Goal: Check status: Check status

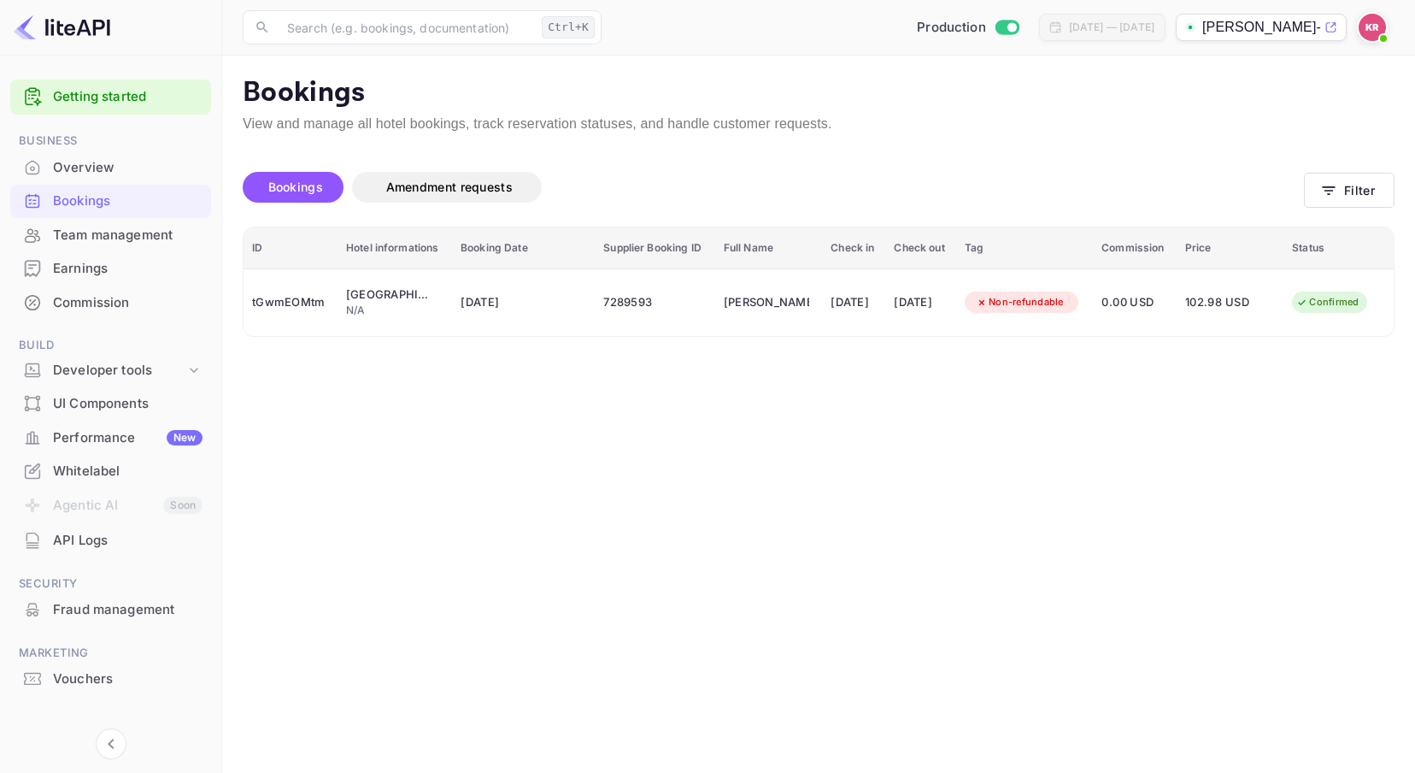
click at [1378, 20] on img at bounding box center [1372, 27] width 27 height 27
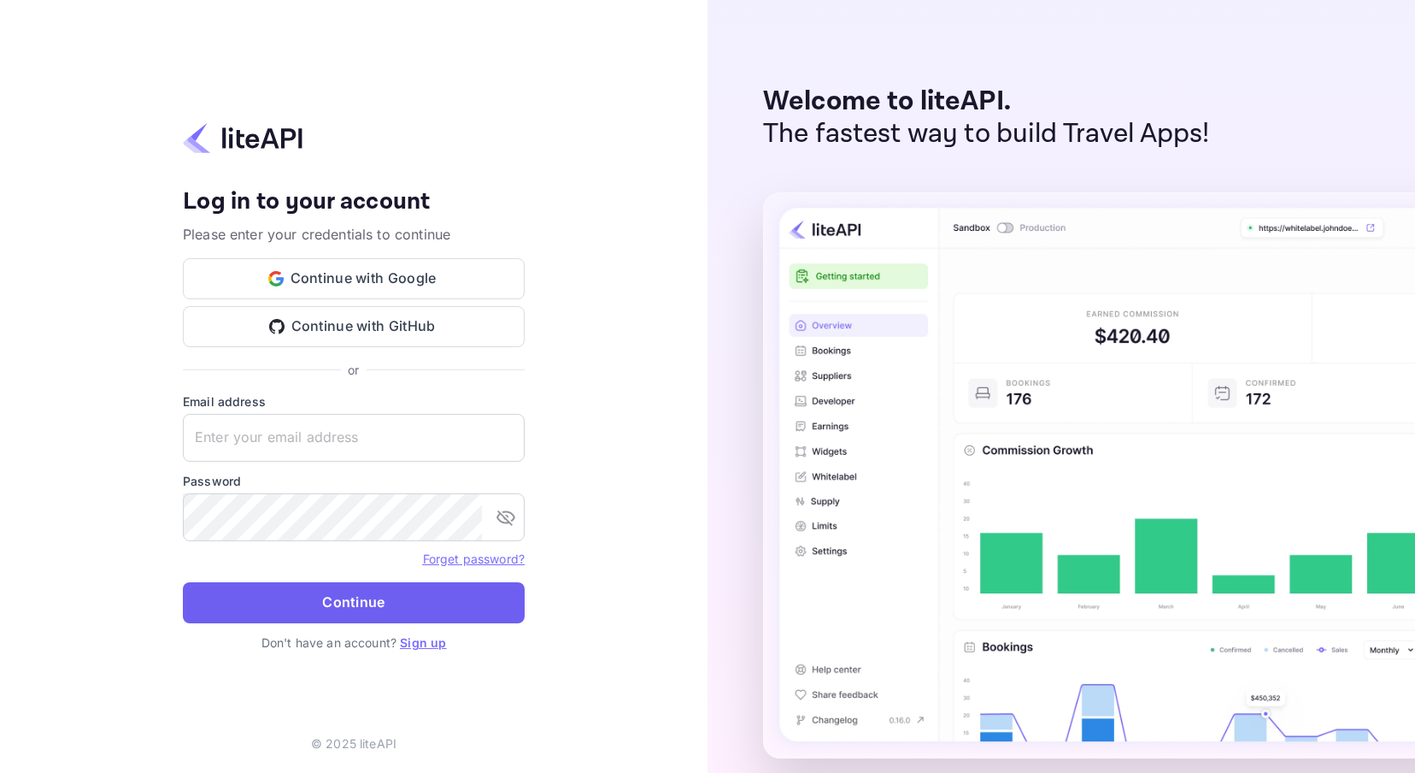
type input "[EMAIL_ADDRESS][DOMAIN_NAME]"
click at [232, 604] on button "Continue" at bounding box center [354, 602] width 342 height 41
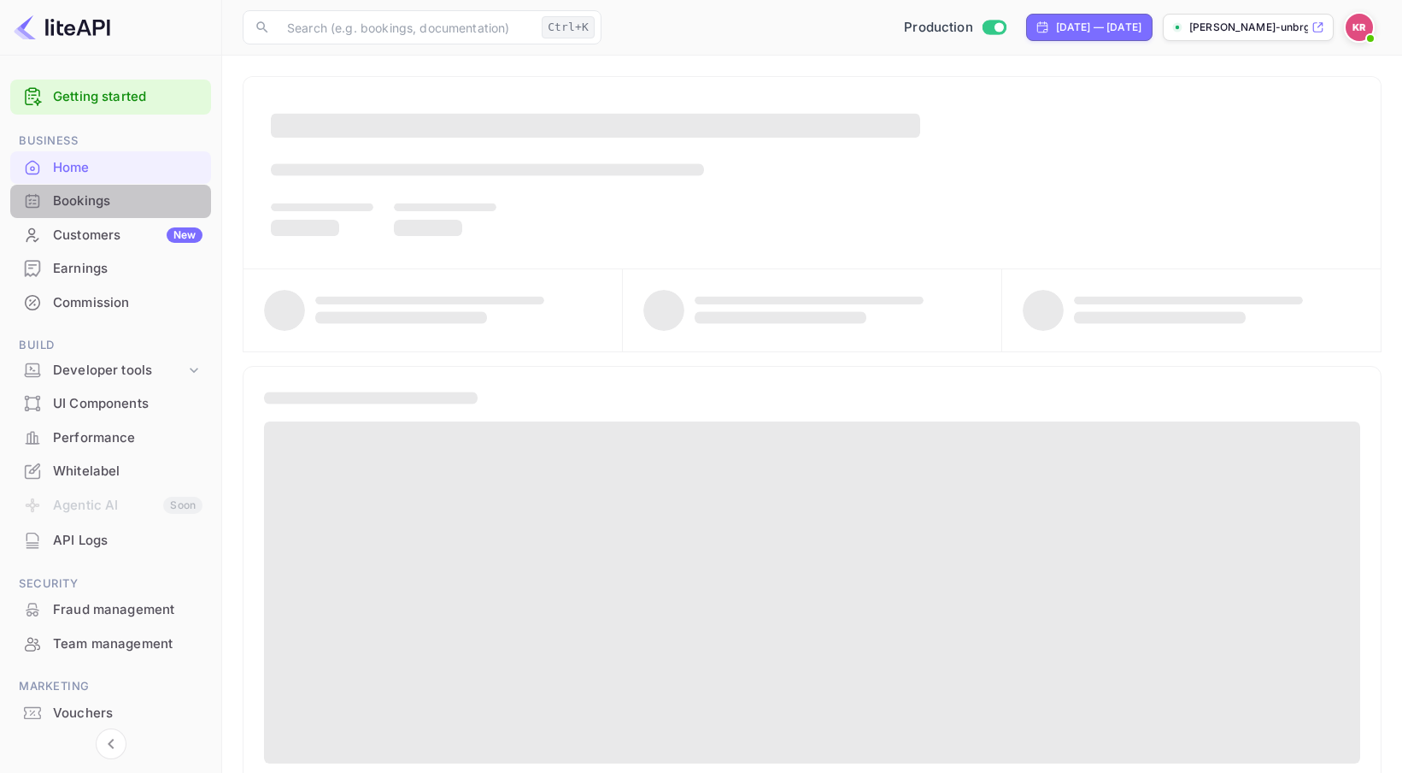
click at [93, 200] on div "Bookings" at bounding box center [128, 201] width 150 height 20
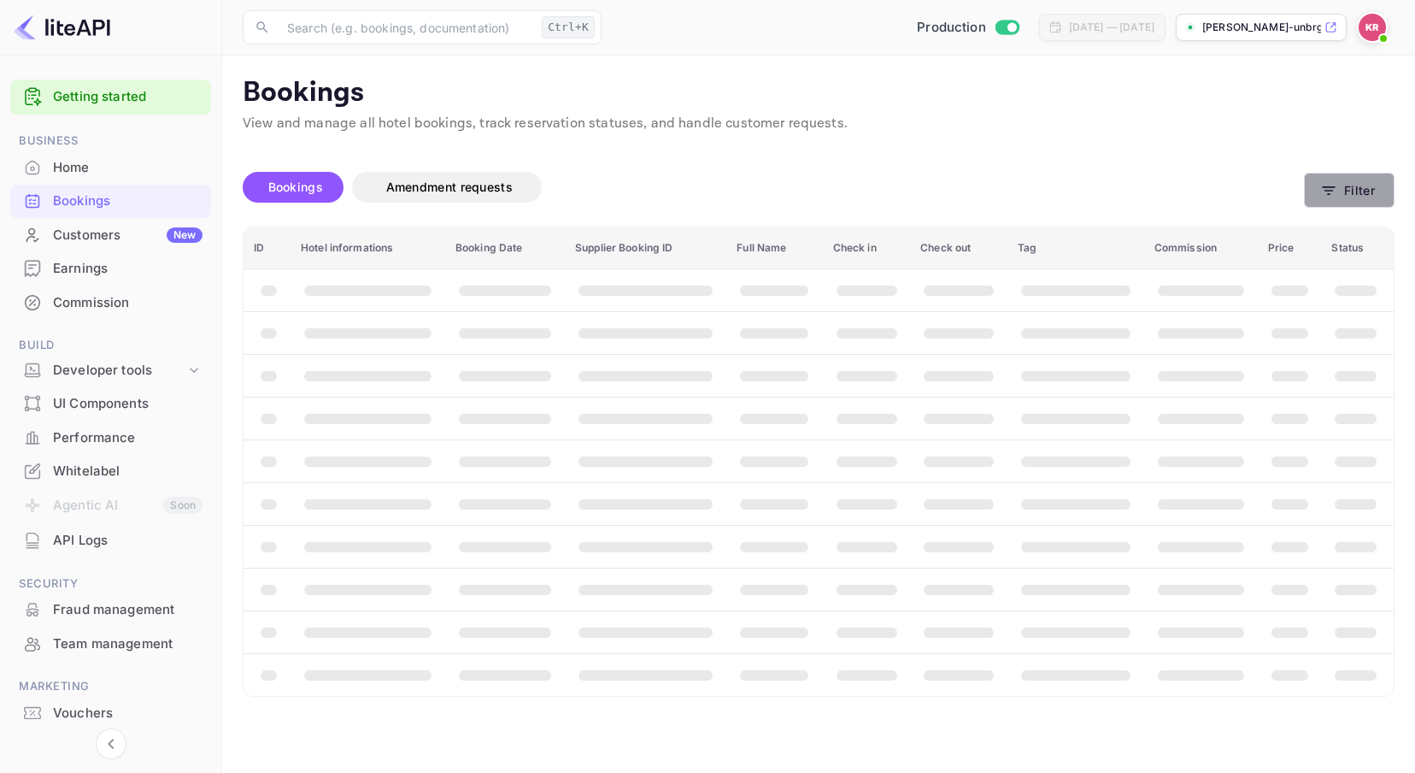
click at [1318, 197] on button "Filter" at bounding box center [1349, 190] width 91 height 35
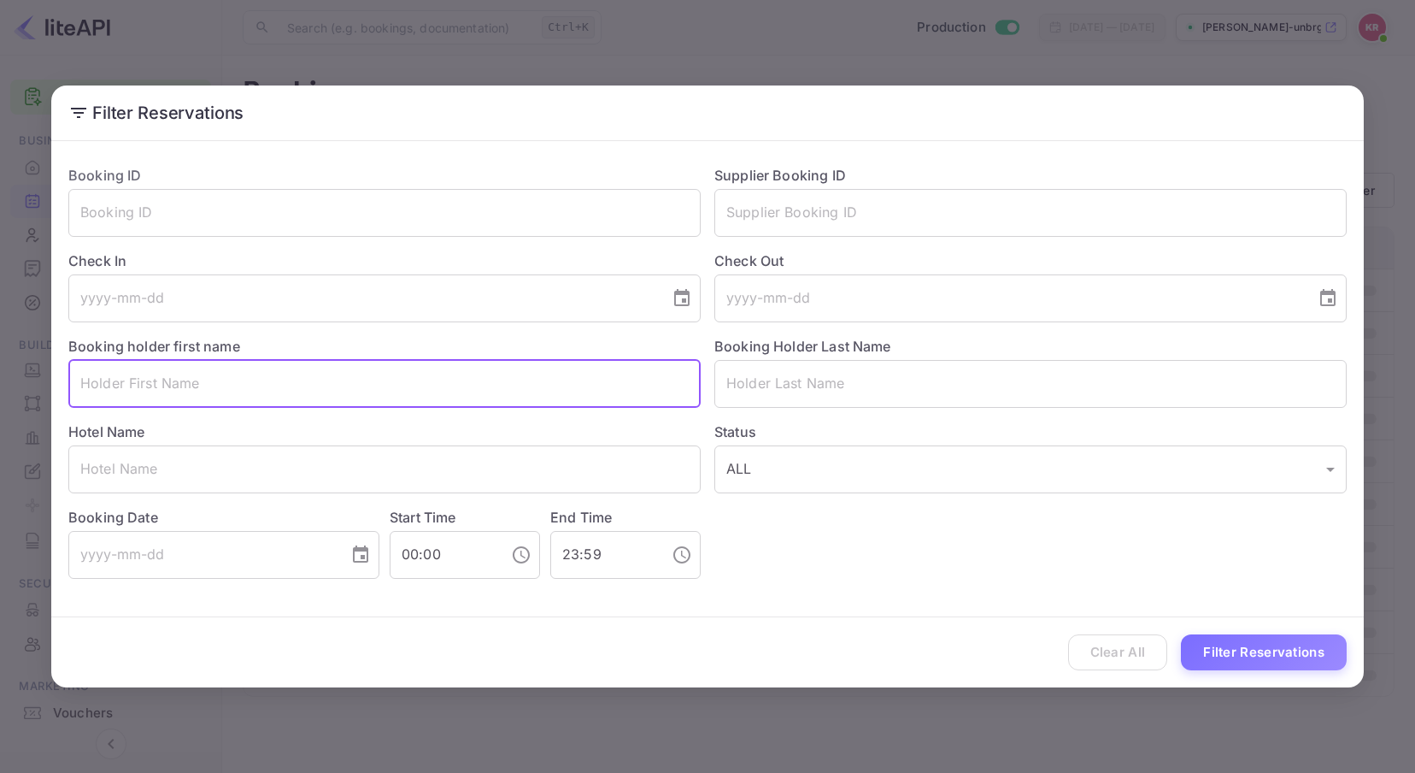
click at [127, 390] on input "text" at bounding box center [384, 384] width 632 height 48
type input "jacquelyn"
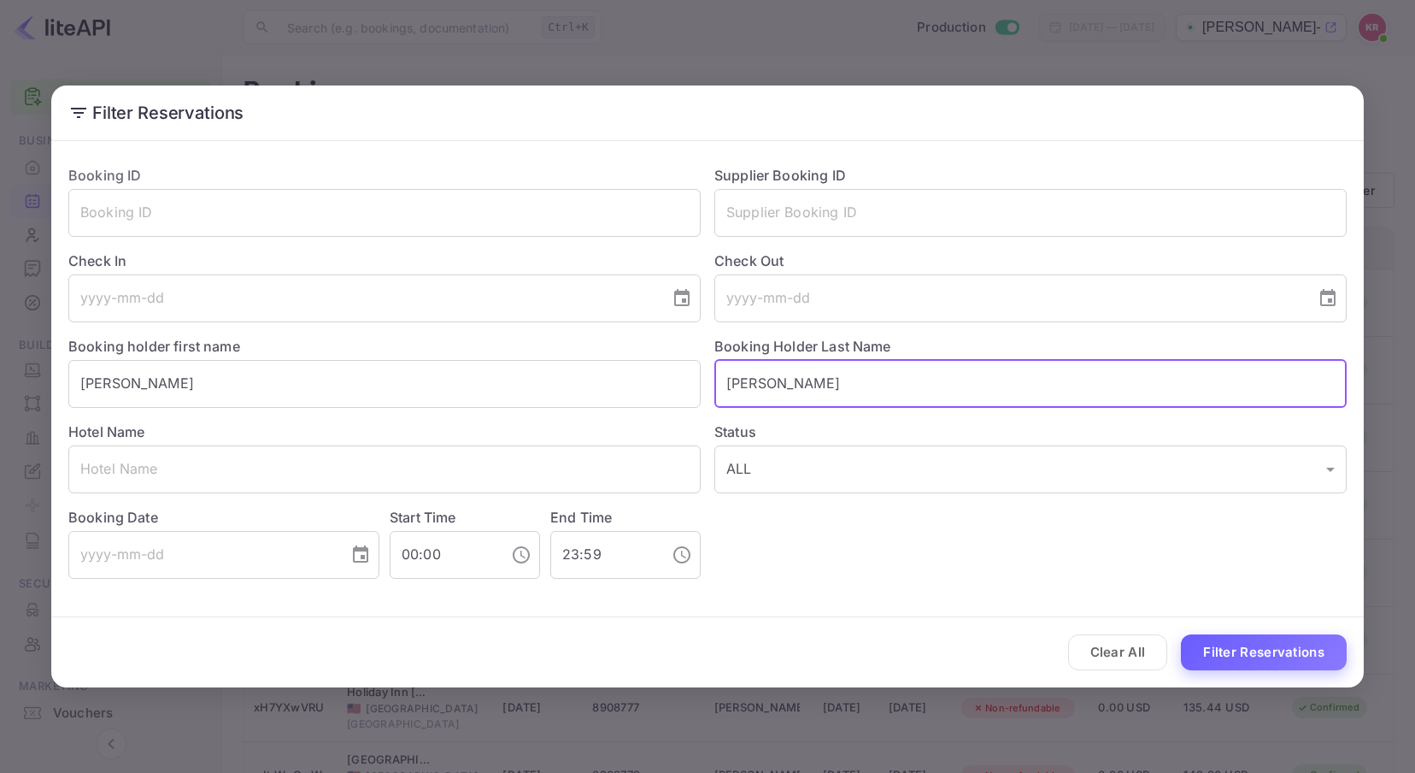
type input "kibler"
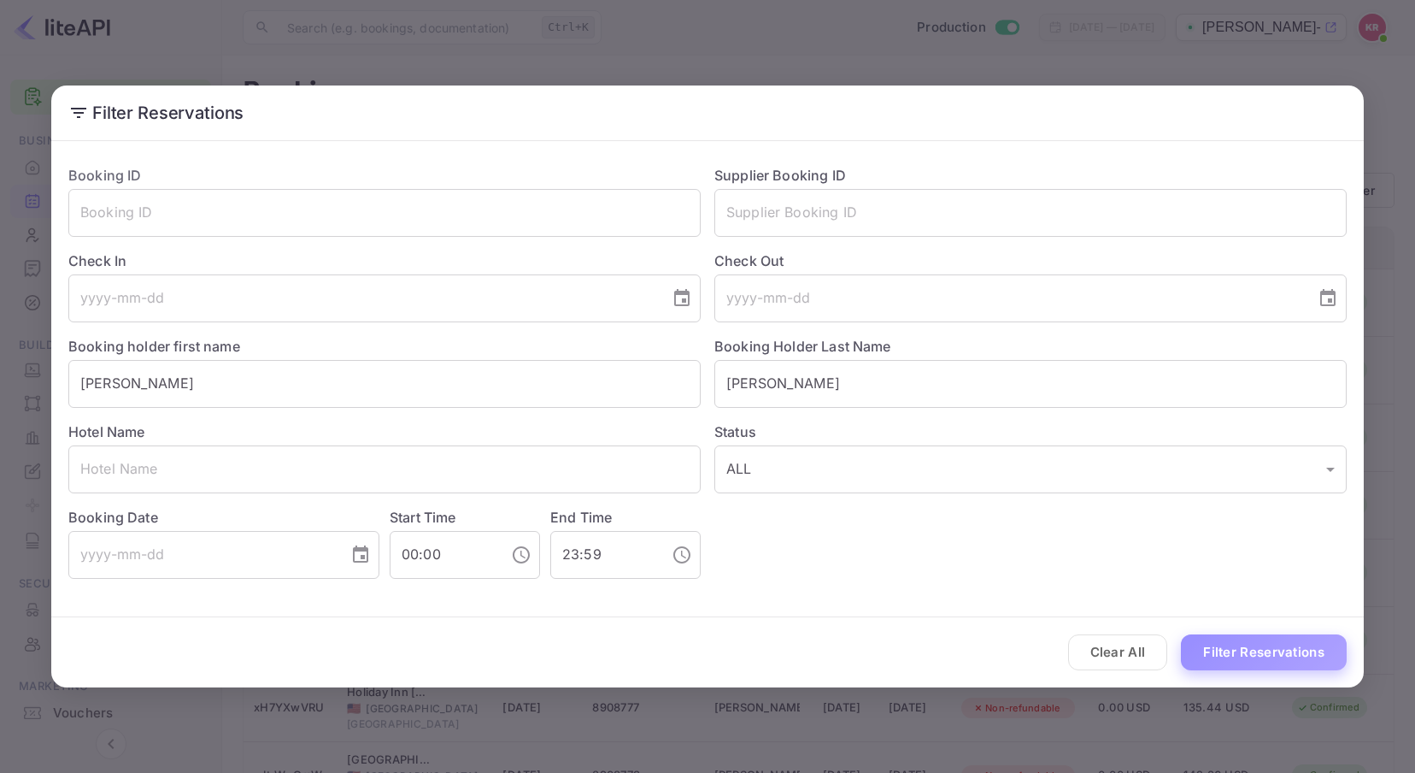
click at [1279, 658] on button "Filter Reservations" at bounding box center [1264, 652] width 166 height 37
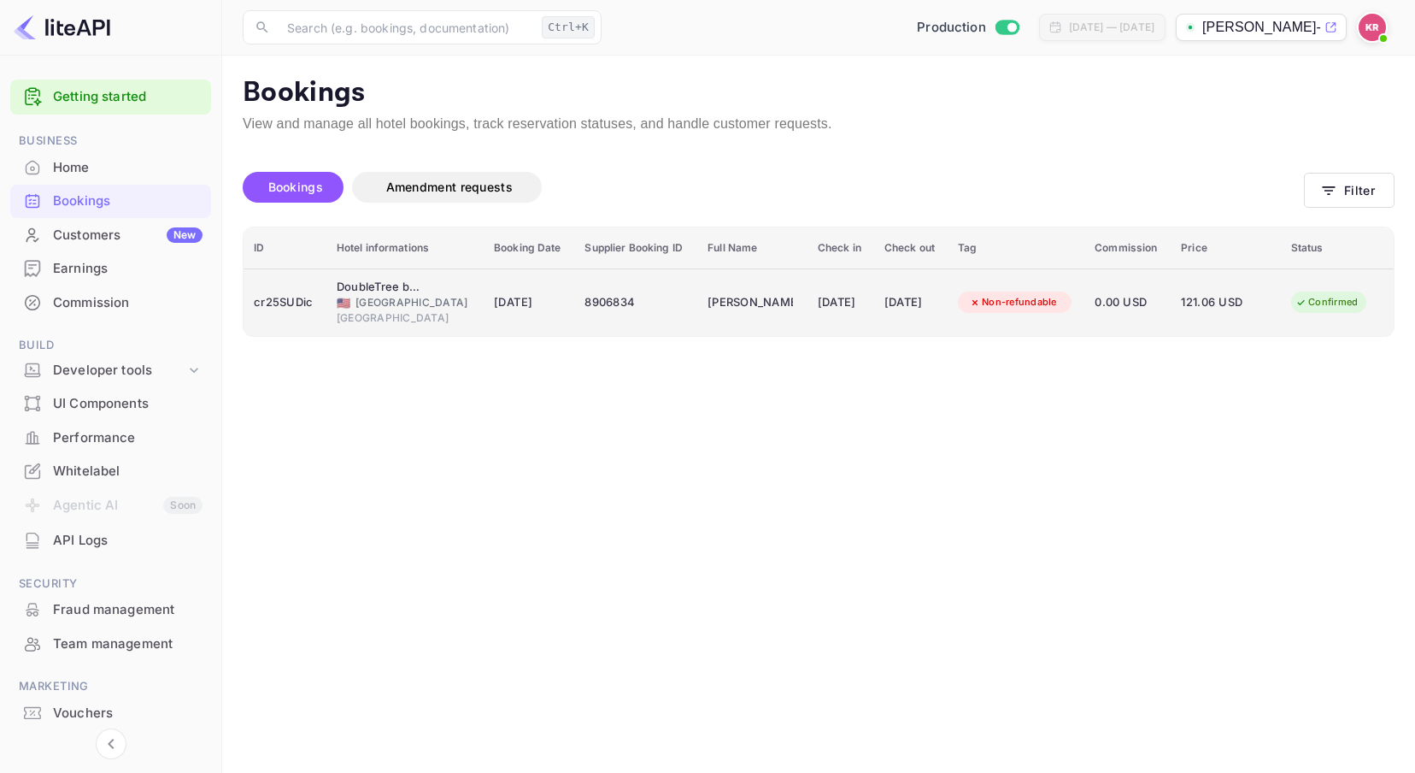
click at [585, 303] on div "8906834" at bounding box center [636, 302] width 103 height 27
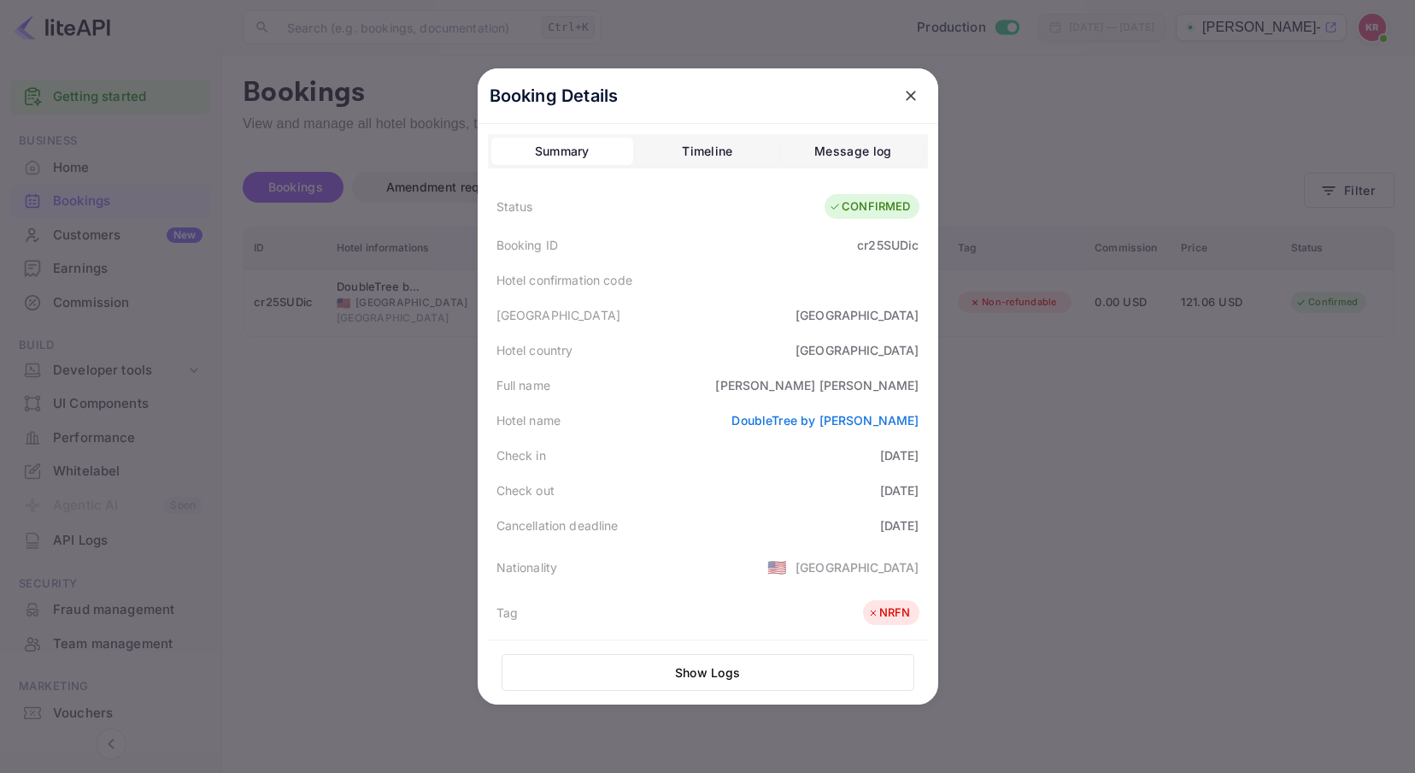
click at [857, 245] on div "cr25SUDic" at bounding box center [888, 245] width 62 height 18
click at [857, 248] on div "cr25SUDic" at bounding box center [888, 245] width 62 height 18
copy div "cr25SUDic"
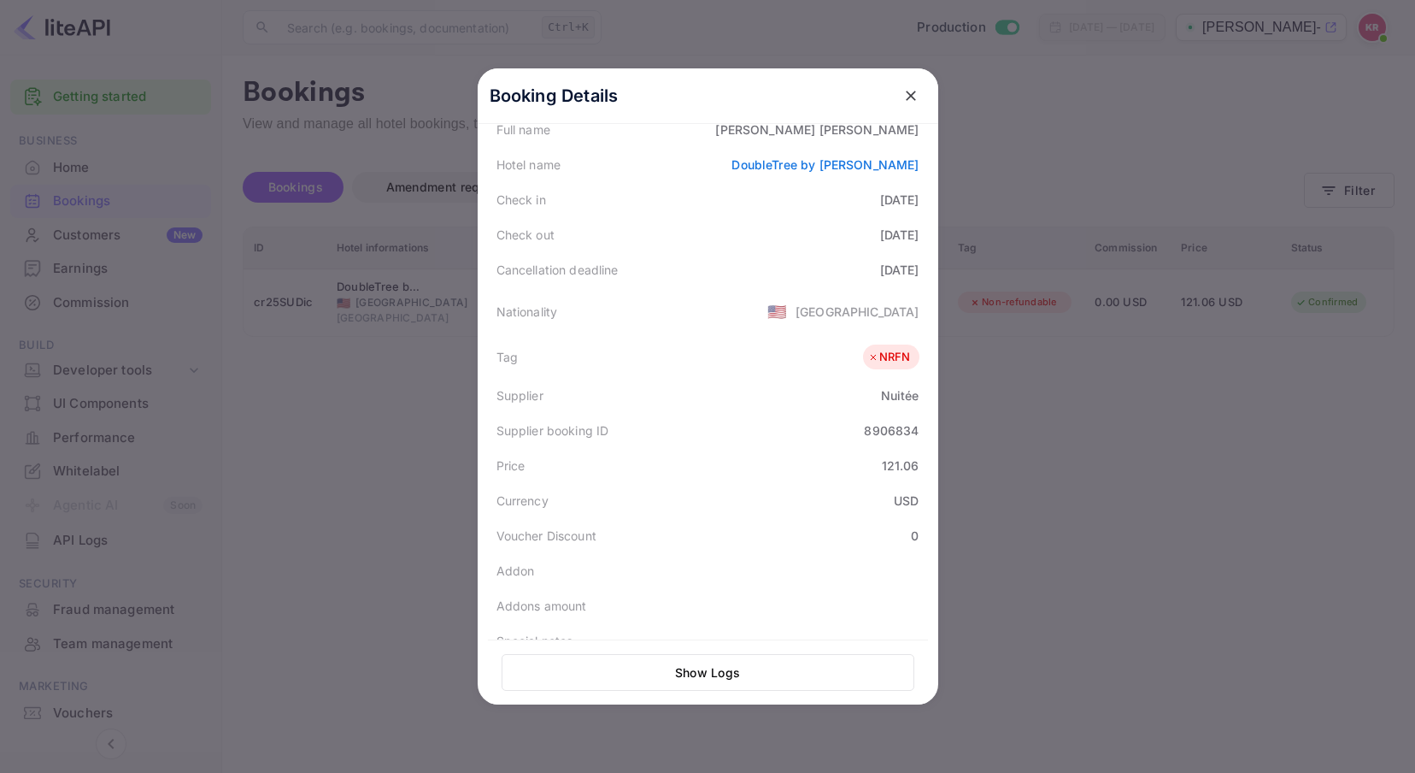
scroll to position [256, 0]
click at [864, 432] on div "8906834" at bounding box center [891, 429] width 55 height 18
copy div "8906834"
